Goal: Task Accomplishment & Management: Use online tool/utility

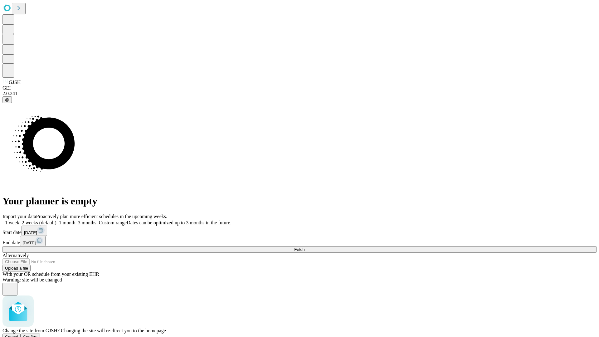
click at [38, 335] on span "Confirm" at bounding box center [30, 337] width 15 height 5
click at [19, 220] on label "1 week" at bounding box center [10, 222] width 17 height 5
click at [305, 247] on span "Fetch" at bounding box center [299, 249] width 10 height 5
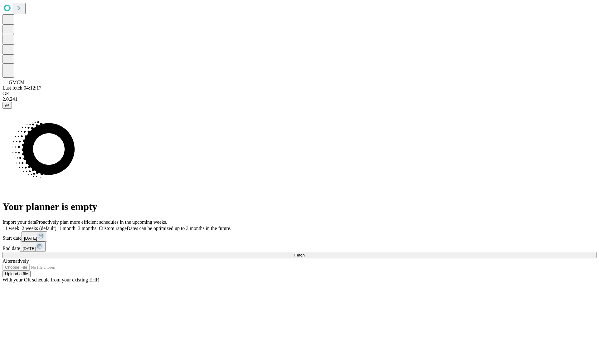
click at [19, 226] on label "1 week" at bounding box center [10, 228] width 17 height 5
click at [305, 253] on span "Fetch" at bounding box center [299, 255] width 10 height 5
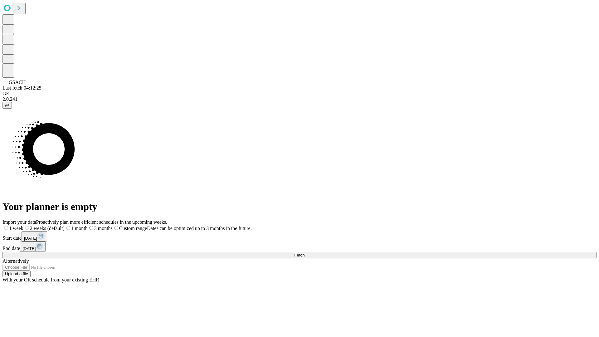
click at [23, 226] on label "1 week" at bounding box center [12, 228] width 21 height 5
click at [305, 253] on span "Fetch" at bounding box center [299, 255] width 10 height 5
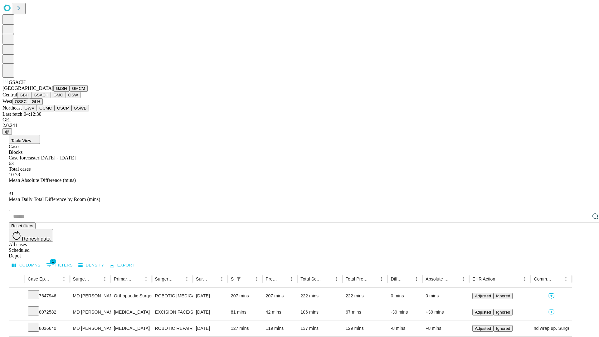
click at [51, 98] on button "GMC" at bounding box center [58, 95] width 15 height 7
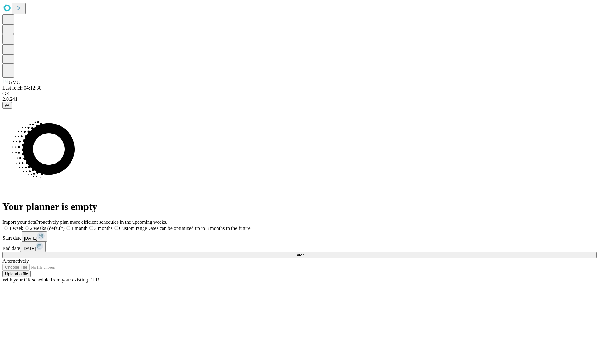
click at [23, 226] on label "1 week" at bounding box center [12, 228] width 21 height 5
click at [305, 253] on span "Fetch" at bounding box center [299, 255] width 10 height 5
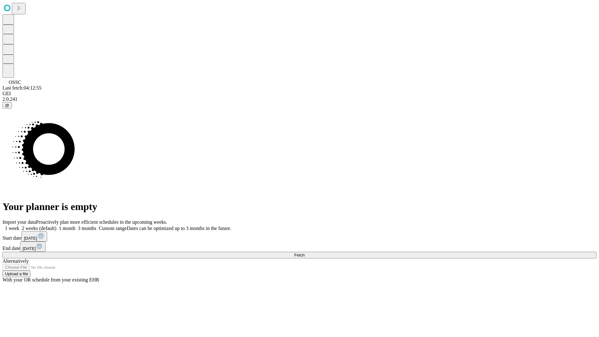
click at [19, 226] on label "1 week" at bounding box center [10, 228] width 17 height 5
click at [305, 253] on span "Fetch" at bounding box center [299, 255] width 10 height 5
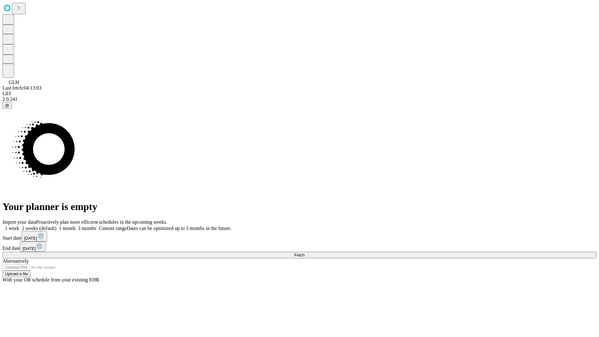
click at [19, 226] on label "1 week" at bounding box center [10, 228] width 17 height 5
click at [305, 253] on span "Fetch" at bounding box center [299, 255] width 10 height 5
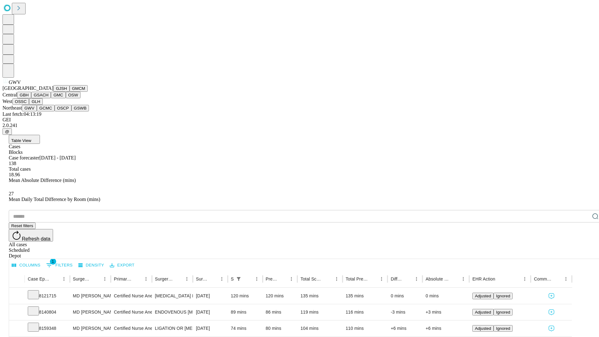
click at [48, 111] on button "GCMC" at bounding box center [46, 108] width 18 height 7
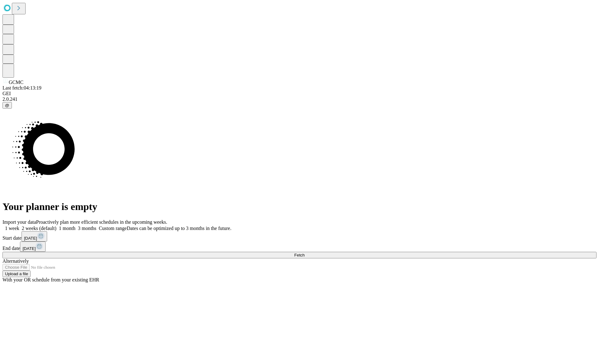
click at [19, 226] on label "1 week" at bounding box center [10, 228] width 17 height 5
click at [305, 253] on span "Fetch" at bounding box center [299, 255] width 10 height 5
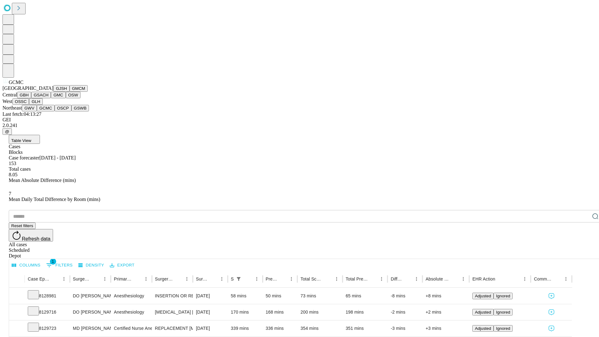
click at [55, 111] on button "OSCP" at bounding box center [63, 108] width 17 height 7
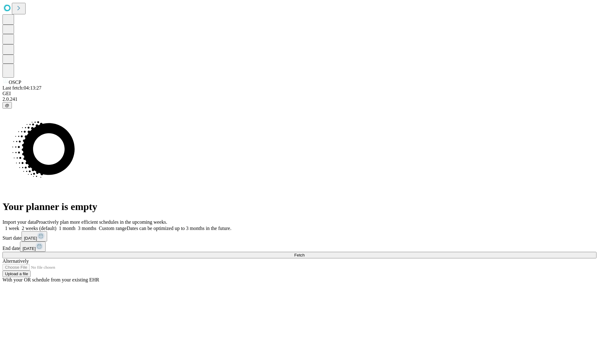
click at [305, 253] on span "Fetch" at bounding box center [299, 255] width 10 height 5
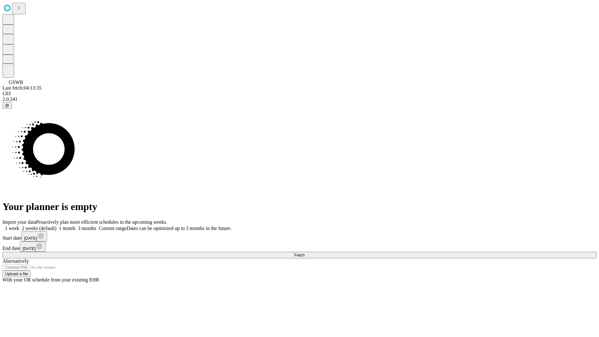
click at [19, 226] on label "1 week" at bounding box center [10, 228] width 17 height 5
click at [305, 253] on span "Fetch" at bounding box center [299, 255] width 10 height 5
